Goal: Task Accomplishment & Management: Complete application form

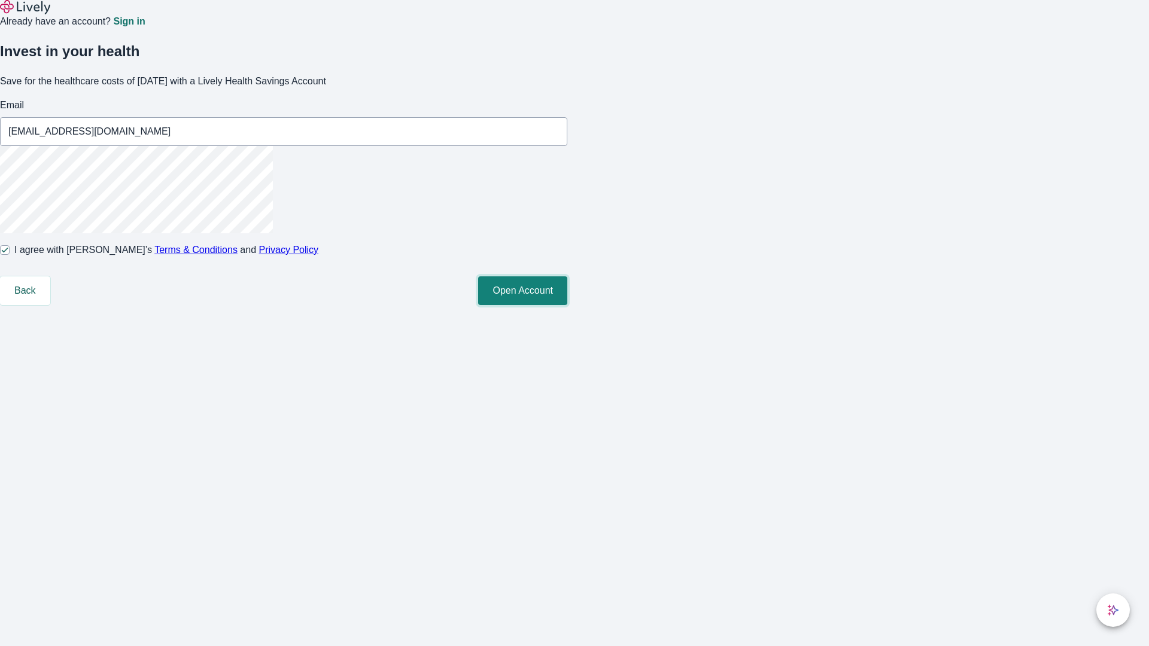
click at [567, 305] on button "Open Account" at bounding box center [522, 290] width 89 height 29
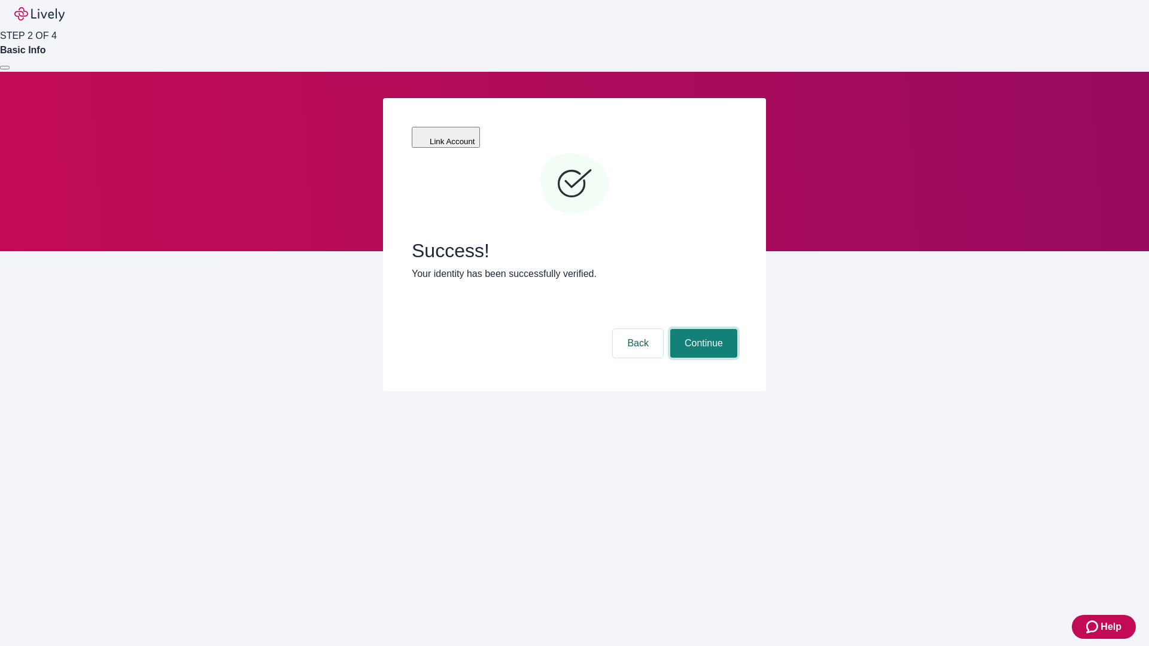
click at [702, 329] on button "Continue" at bounding box center [703, 343] width 67 height 29
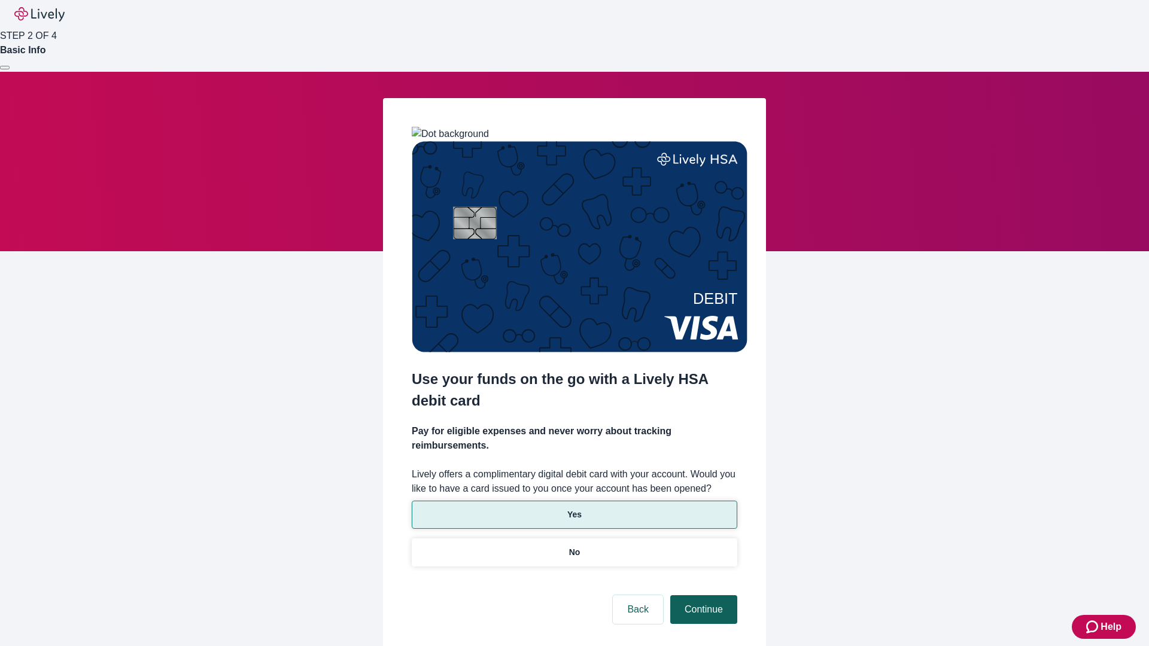
click at [574, 508] on p "Yes" at bounding box center [574, 514] width 14 height 13
click at [702, 595] on button "Continue" at bounding box center [703, 609] width 67 height 29
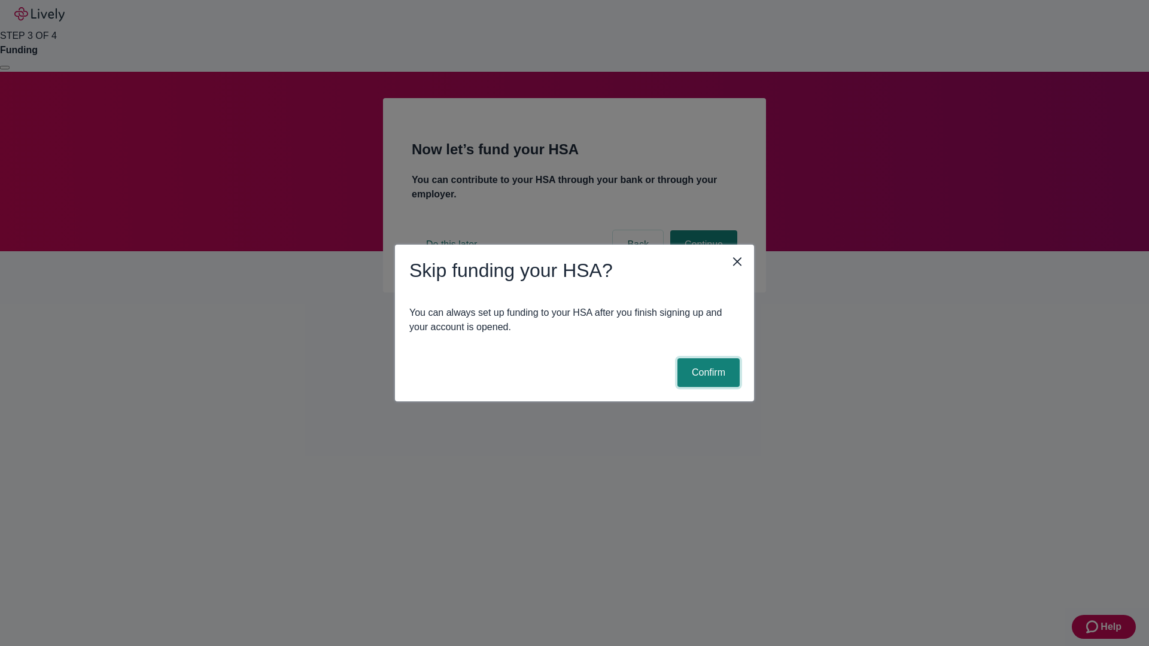
click at [706, 373] on button "Confirm" at bounding box center [708, 372] width 62 height 29
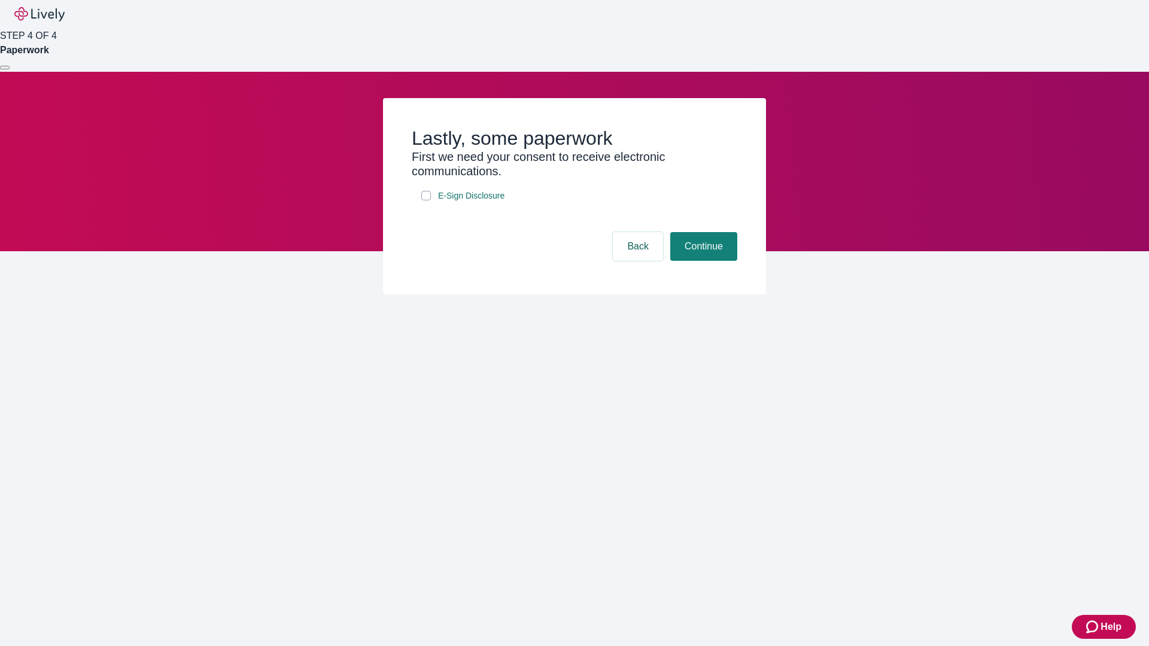
click at [426, 200] on input "E-Sign Disclosure" at bounding box center [426, 196] width 10 height 10
checkbox input "true"
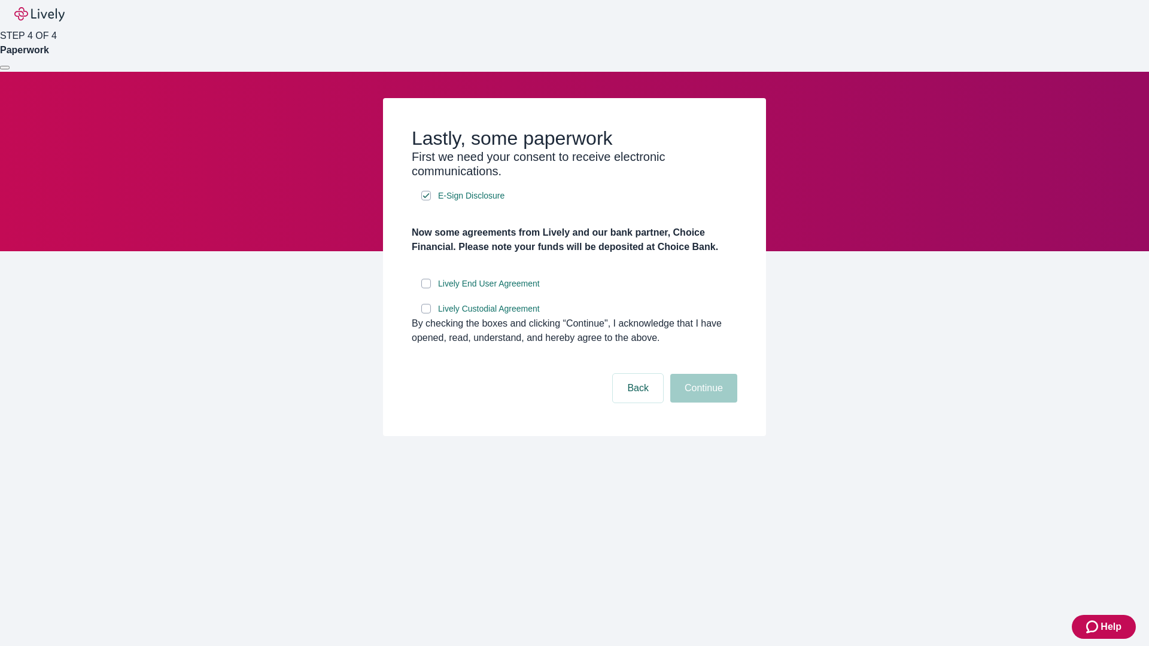
click at [426, 288] on input "Lively End User Agreement" at bounding box center [426, 284] width 10 height 10
checkbox input "true"
click at [426, 313] on input "Lively Custodial Agreement" at bounding box center [426, 309] width 10 height 10
checkbox input "true"
click at [702, 403] on button "Continue" at bounding box center [703, 388] width 67 height 29
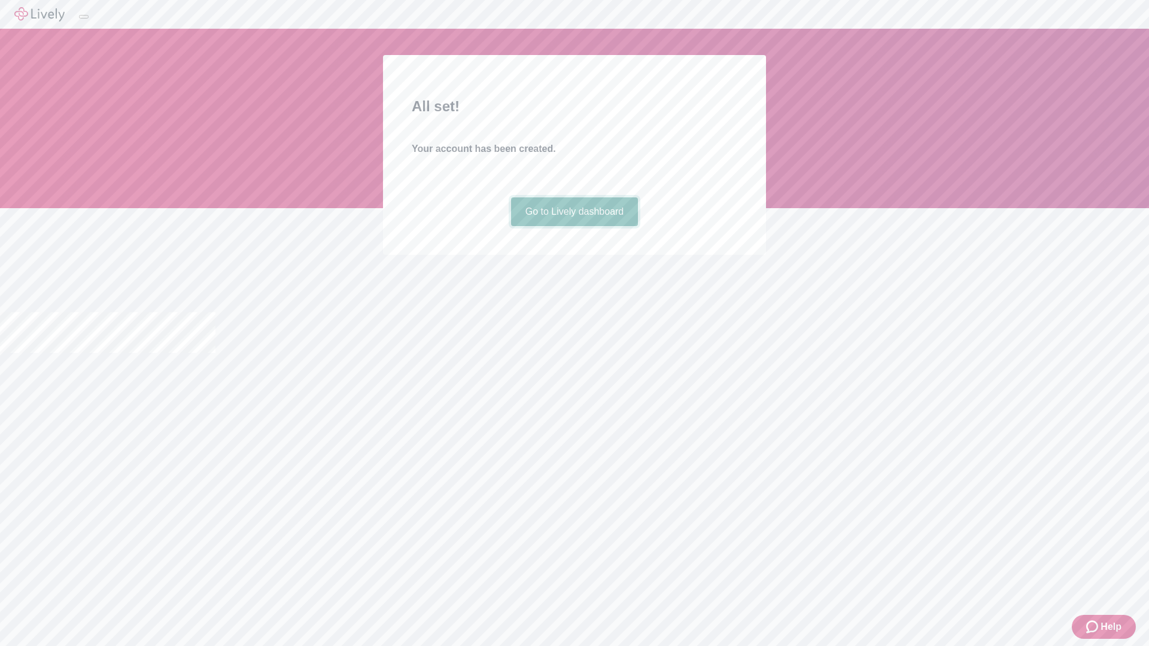
click at [574, 226] on link "Go to Lively dashboard" at bounding box center [574, 211] width 127 height 29
